Goal: Task Accomplishment & Management: Use online tool/utility

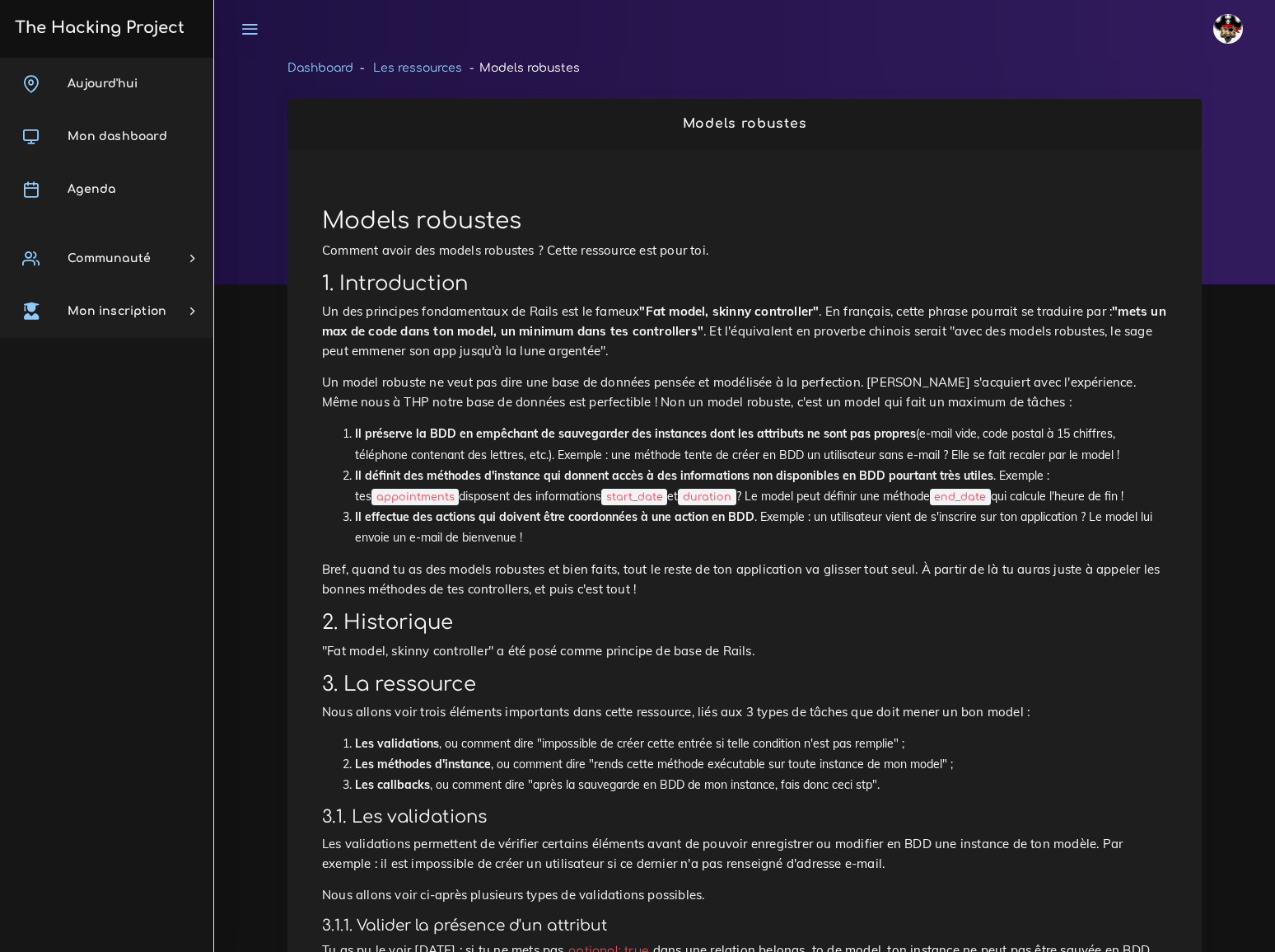
scroll to position [299, 0]
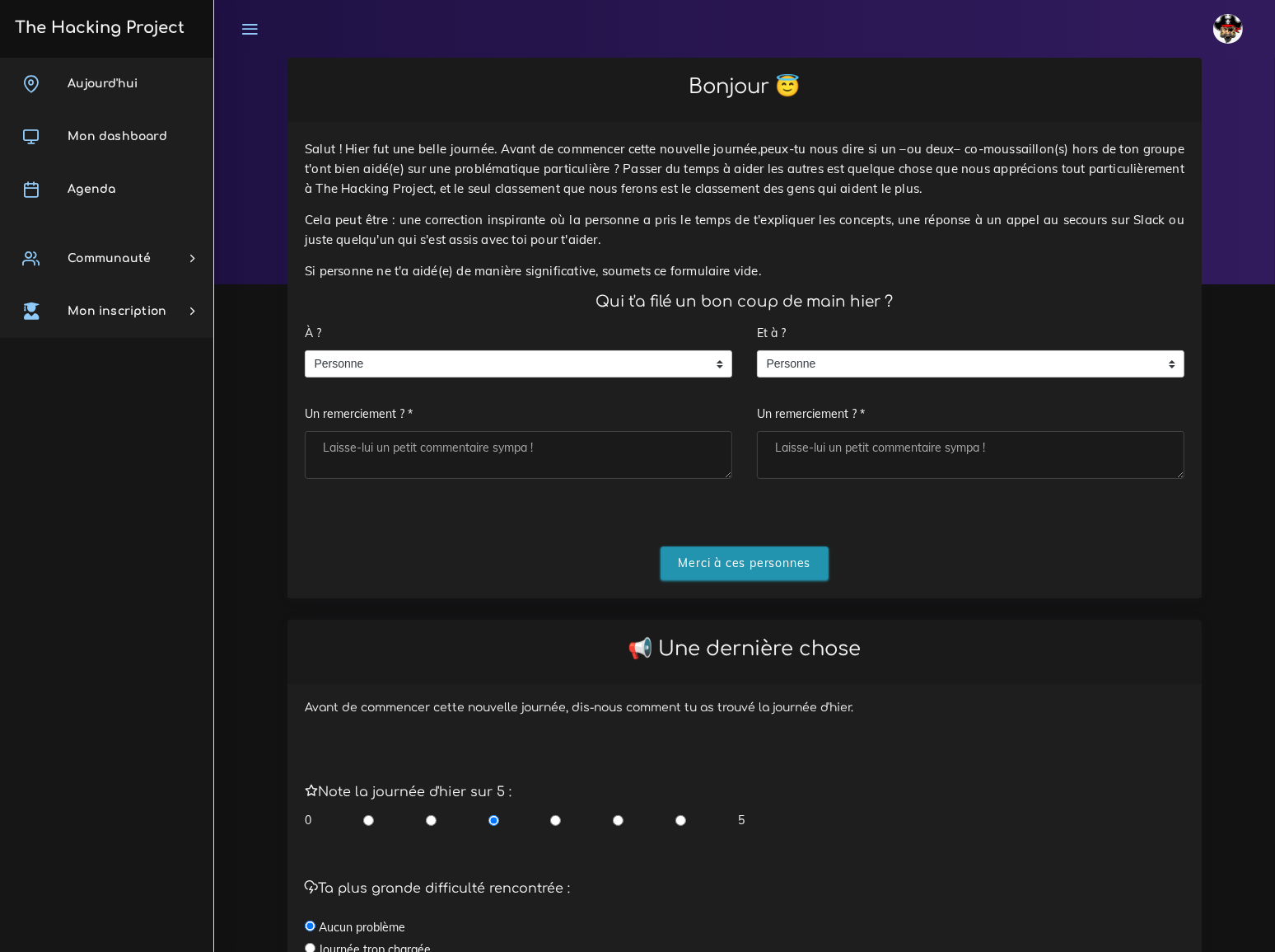
click at [720, 546] on input "Merci à ces personnes" at bounding box center [745, 563] width 169 height 34
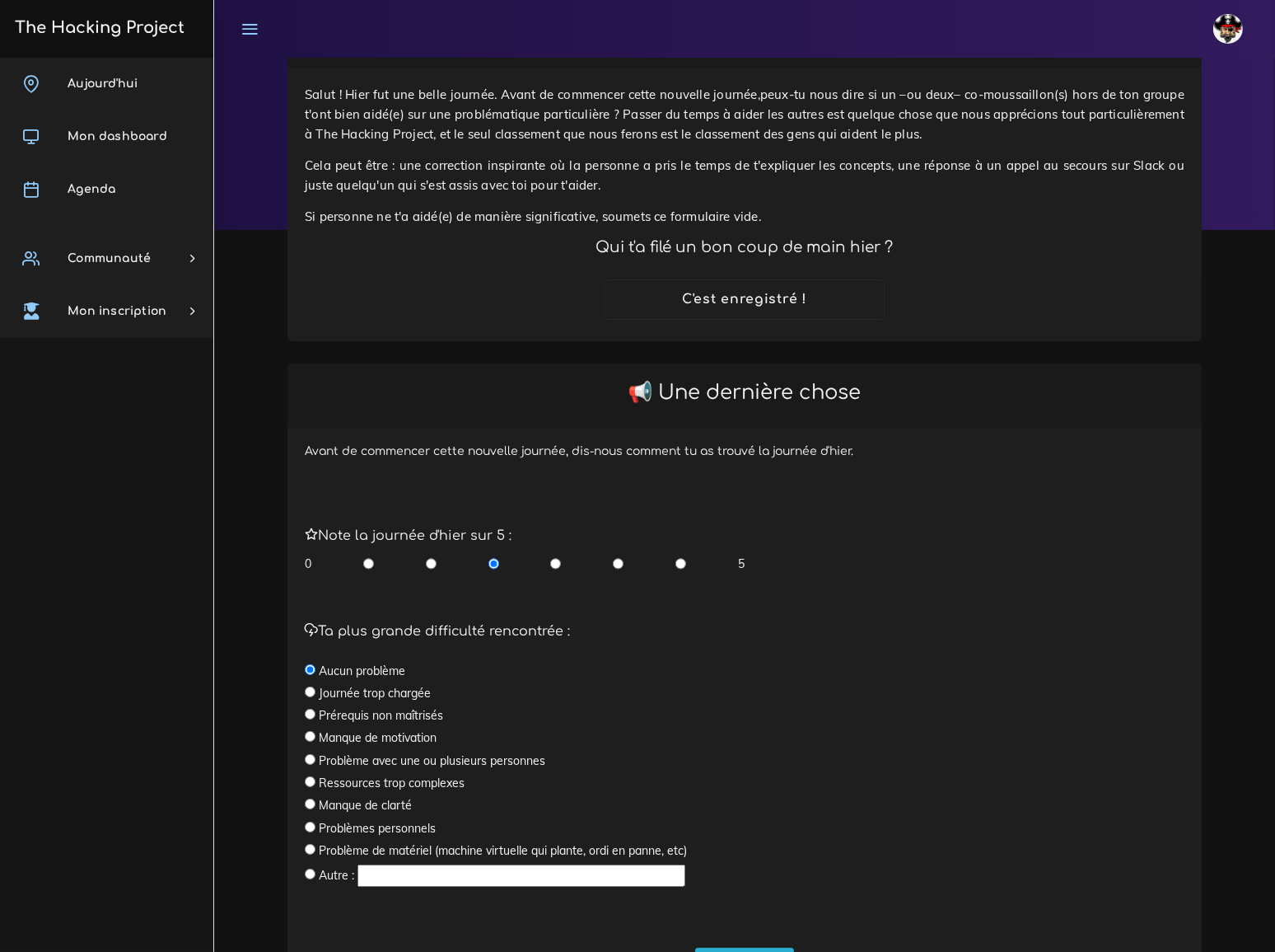
scroll to position [130, 0]
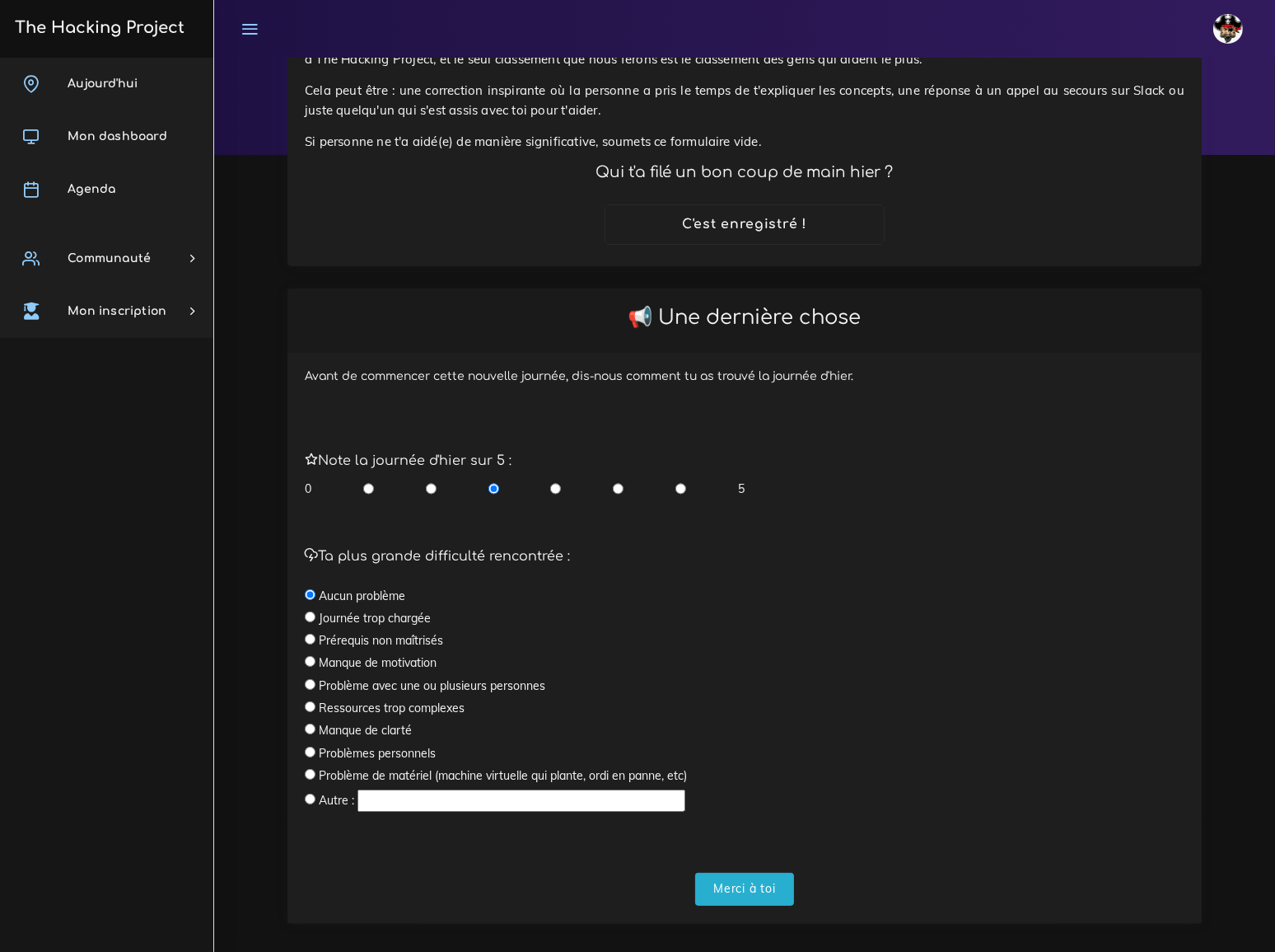
click at [428, 480] on input "radio" at bounding box center [430, 489] width 10 height 17
radio input "true"
click at [323, 610] on label "Journée trop chargée" at bounding box center [374, 618] width 112 height 17
click at [311, 612] on input "radio" at bounding box center [309, 616] width 10 height 10
radio input "true"
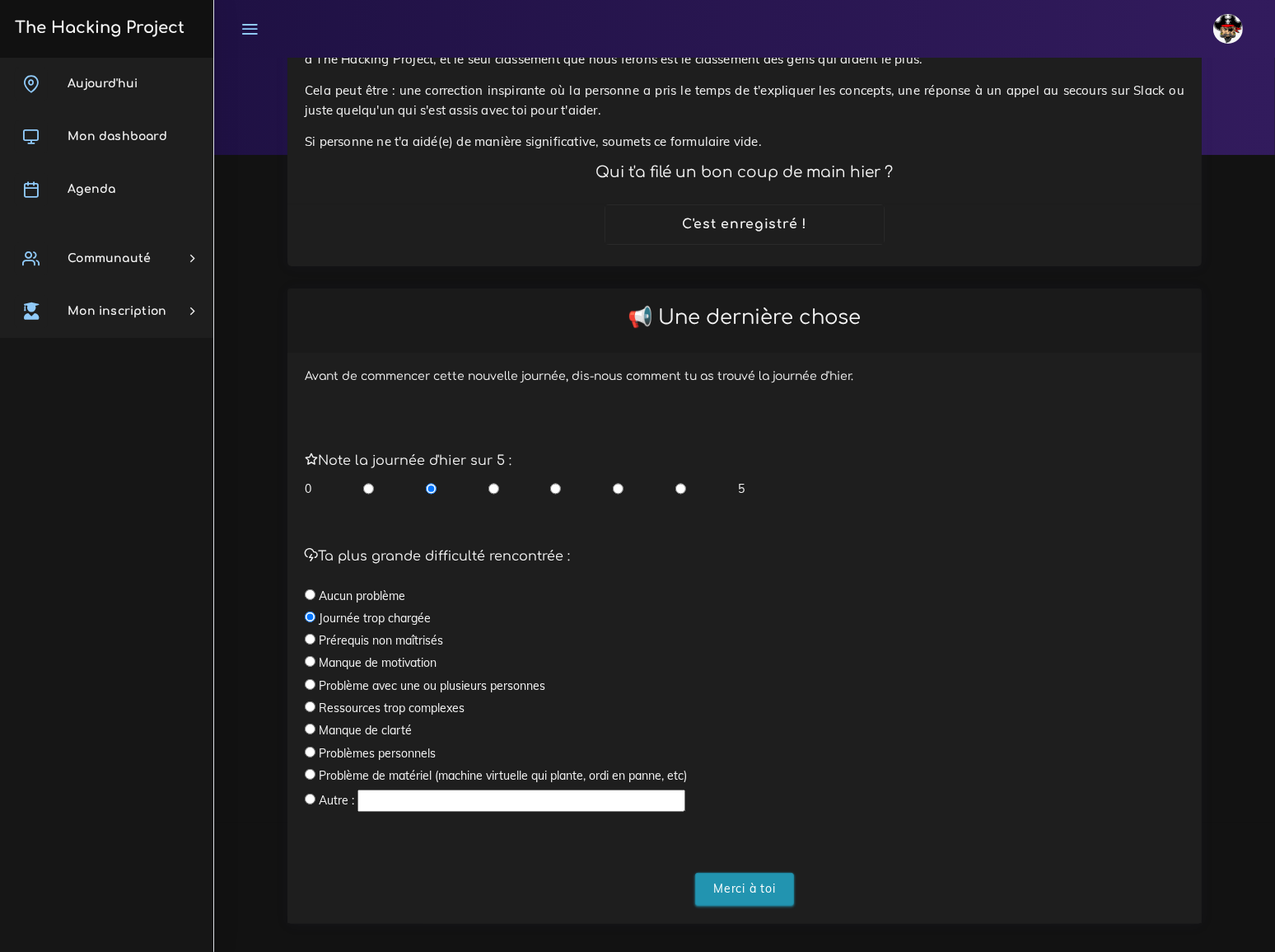
click at [755, 873] on input "Merci à toi" at bounding box center [744, 890] width 99 height 34
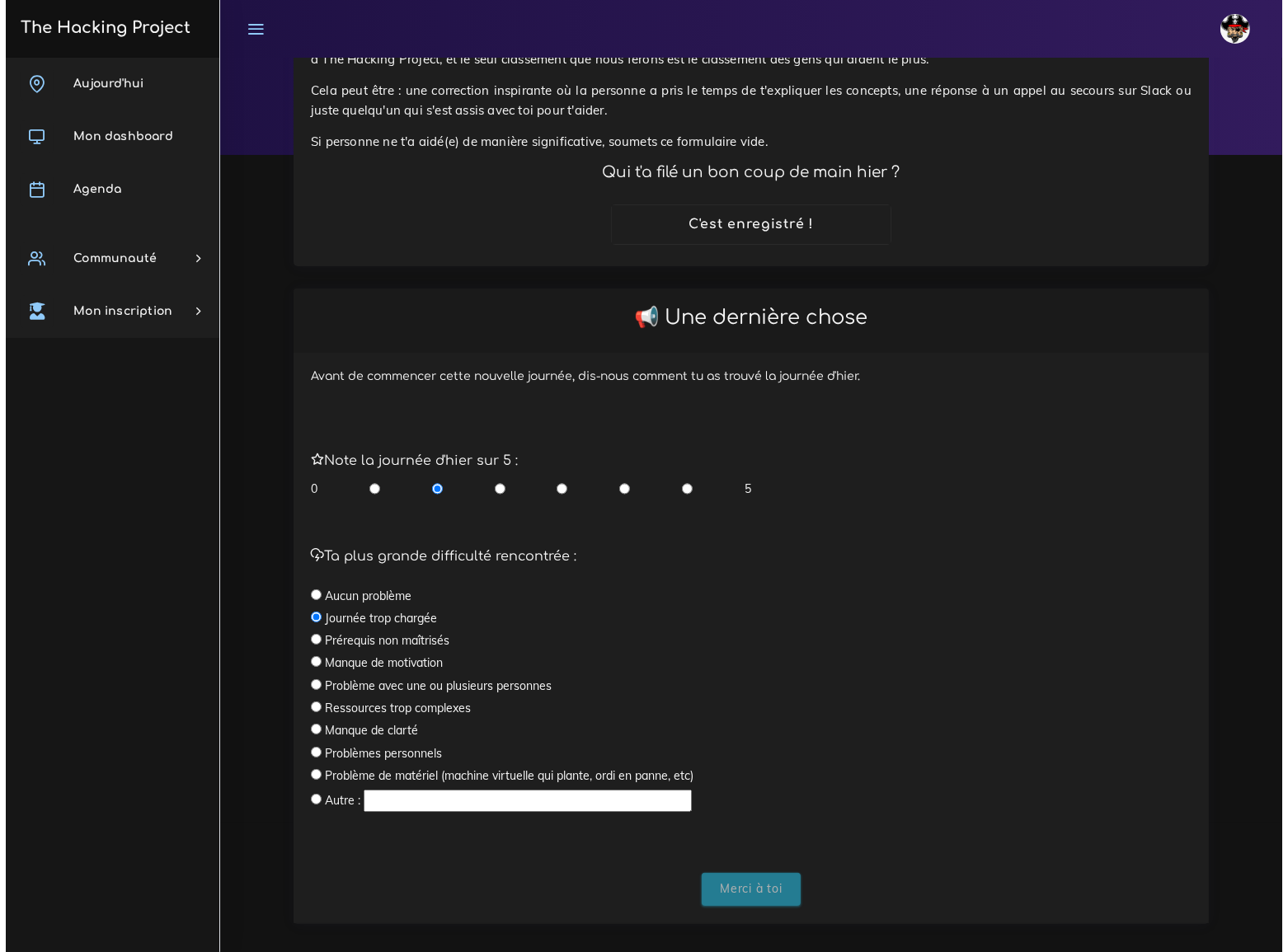
scroll to position [0, 0]
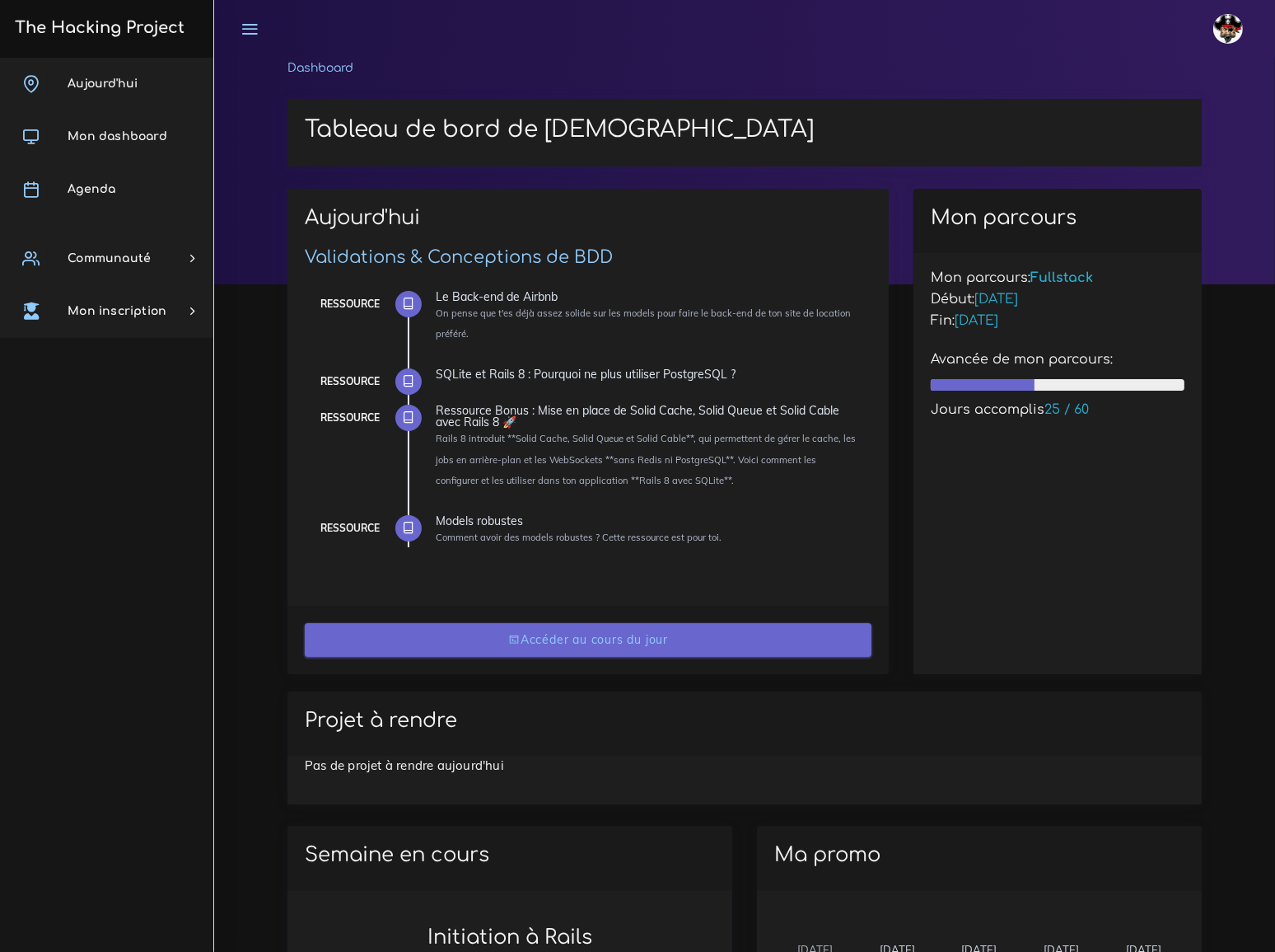
click at [616, 640] on link "Accéder au cours du jour" at bounding box center [587, 640] width 567 height 34
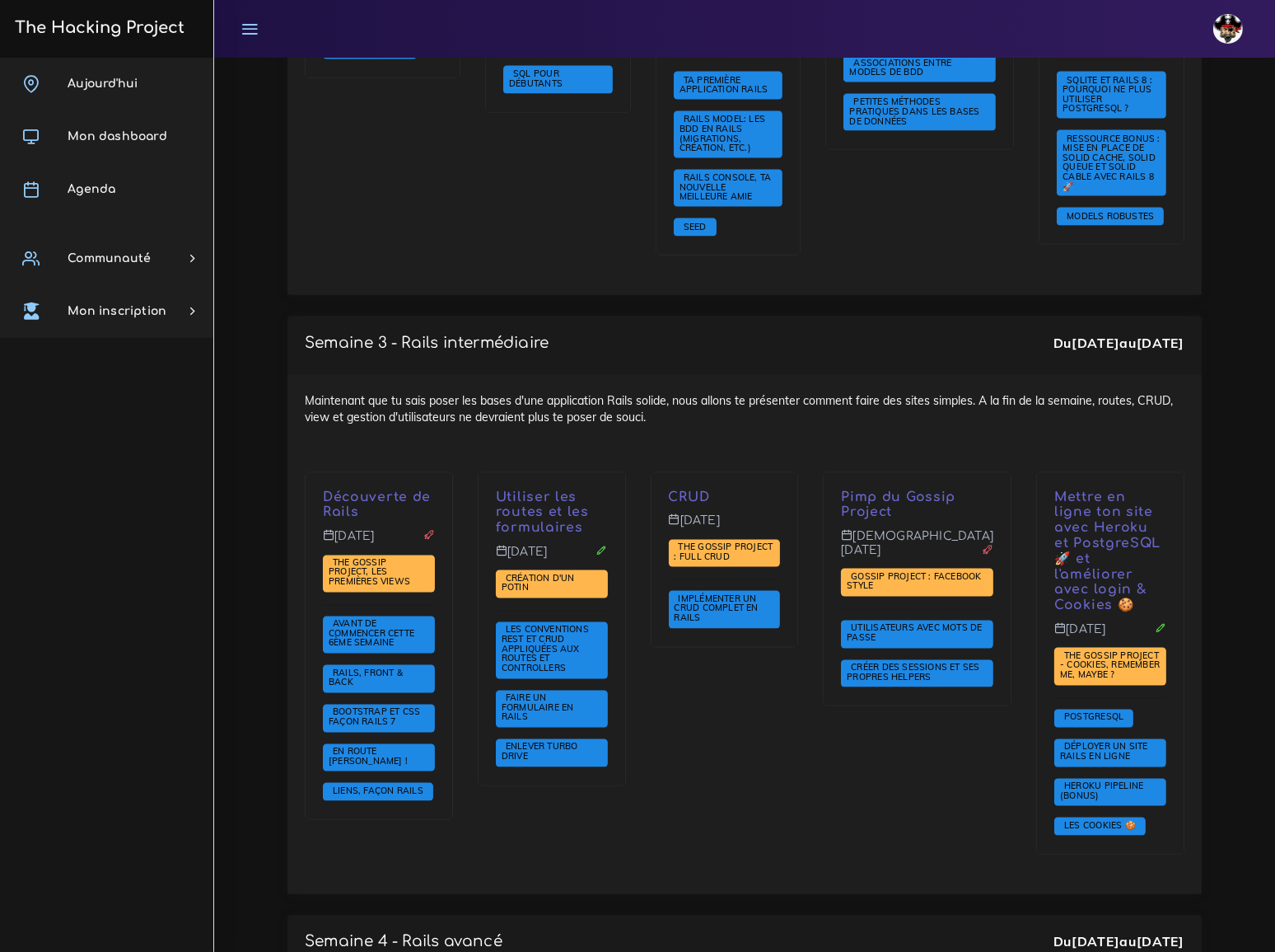
scroll to position [2771, 0]
